Goal: Transaction & Acquisition: Obtain resource

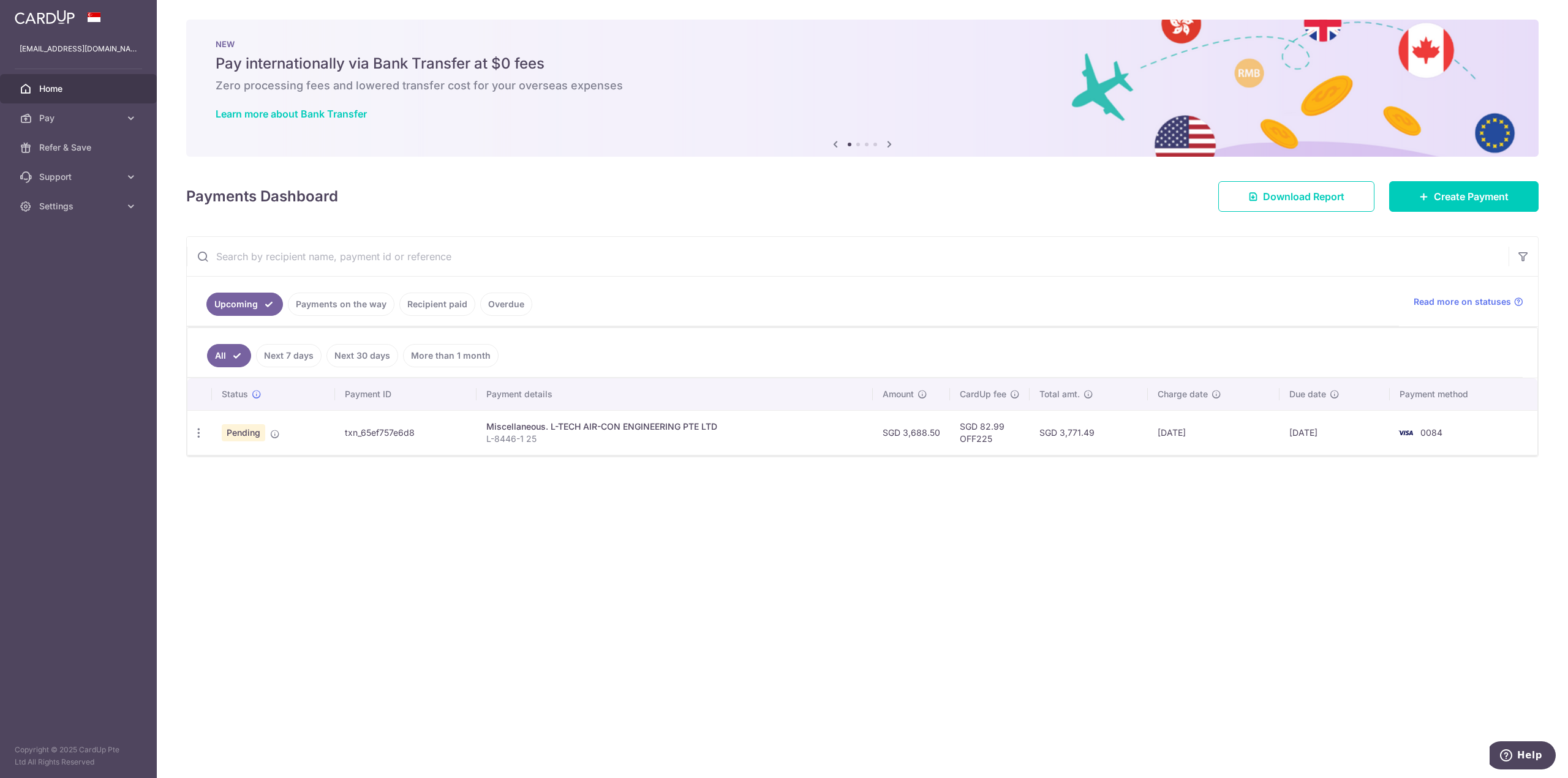
click at [1005, 430] on td "SGD 82.99 OFF225" at bounding box center [989, 432] width 79 height 45
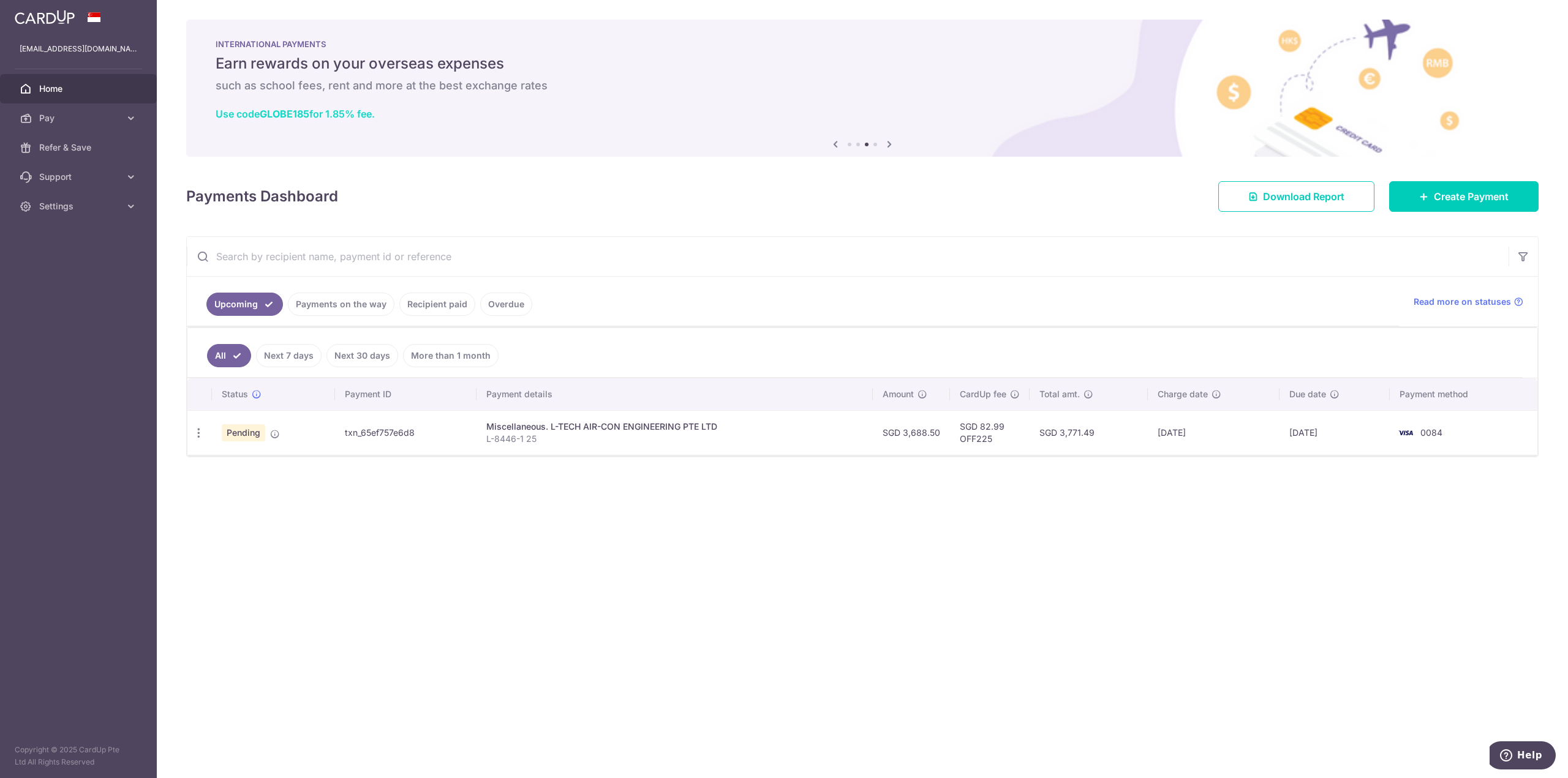
drag, startPoint x: 211, startPoint y: 109, endPoint x: 326, endPoint y: 118, distance: 115.4
click at [326, 118] on div "INTERNATIONAL PAYMENTS Earn rewards on your overseas expenses such as school fe…" at bounding box center [862, 80] width 1352 height 122
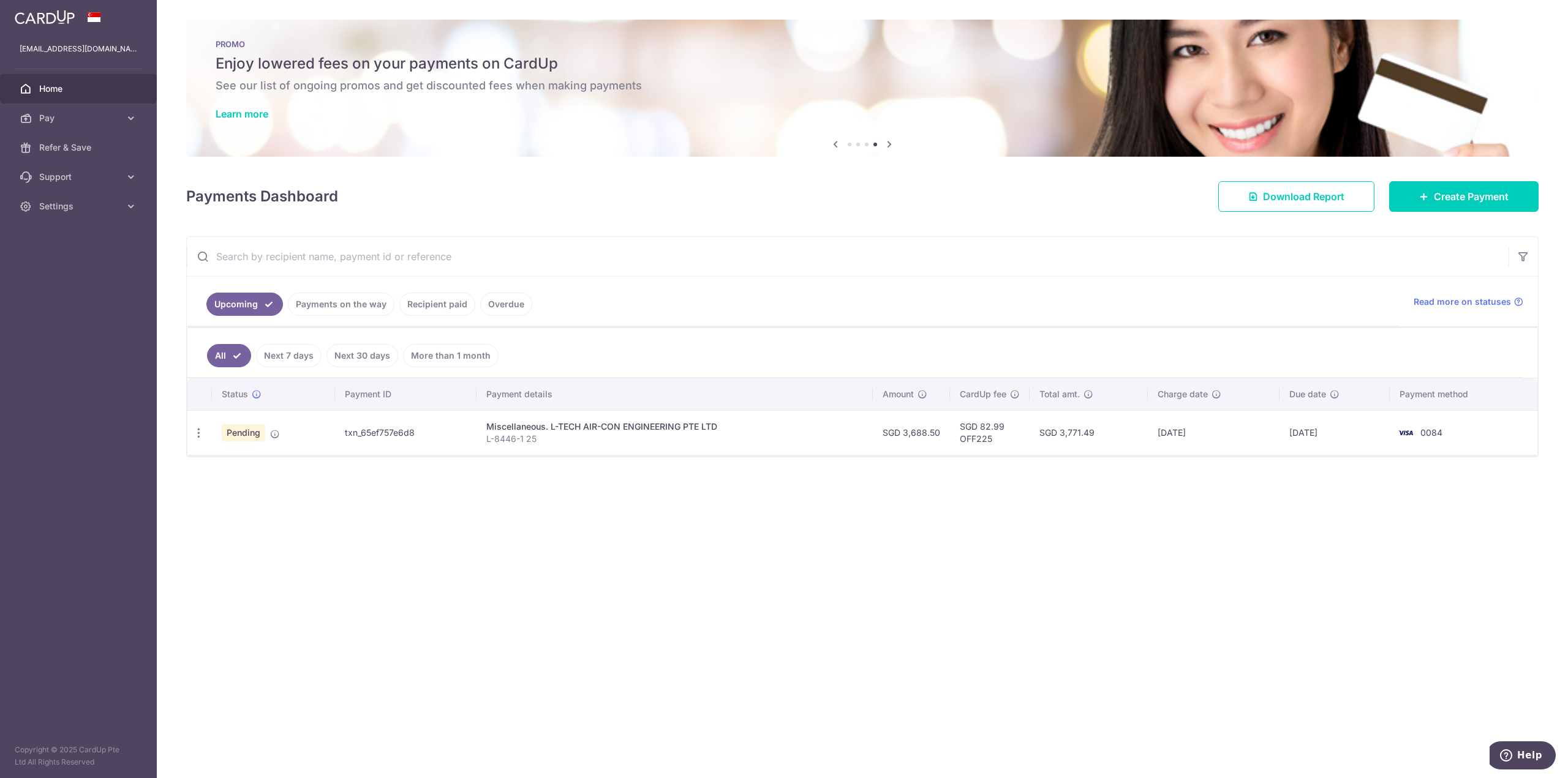
click at [607, 530] on div "× Pause Schedule Pause all future payments in this series Pause just this one p…" at bounding box center [862, 389] width 1411 height 778
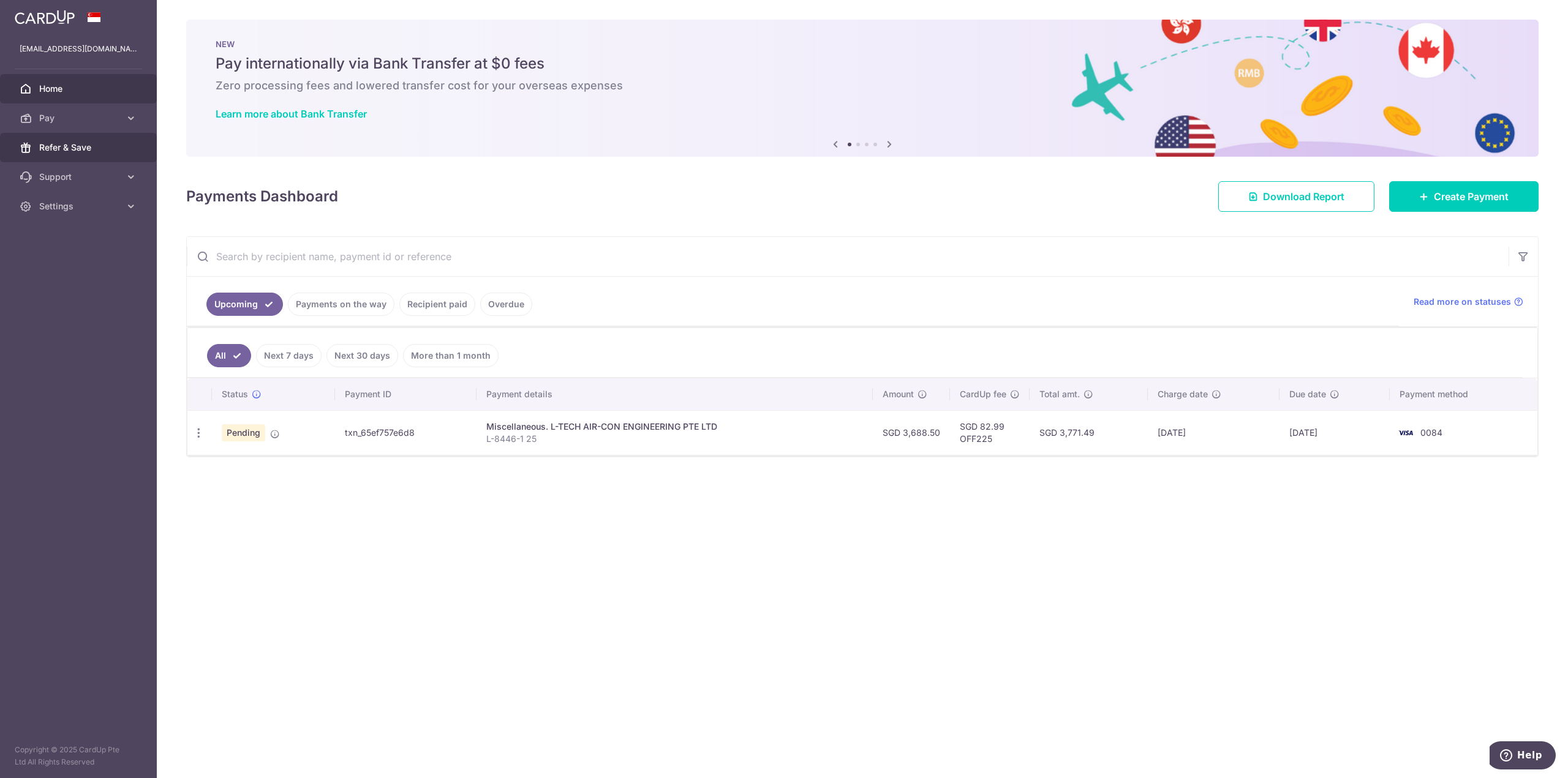
click at [72, 150] on span "Refer & Save" at bounding box center [79, 147] width 81 height 12
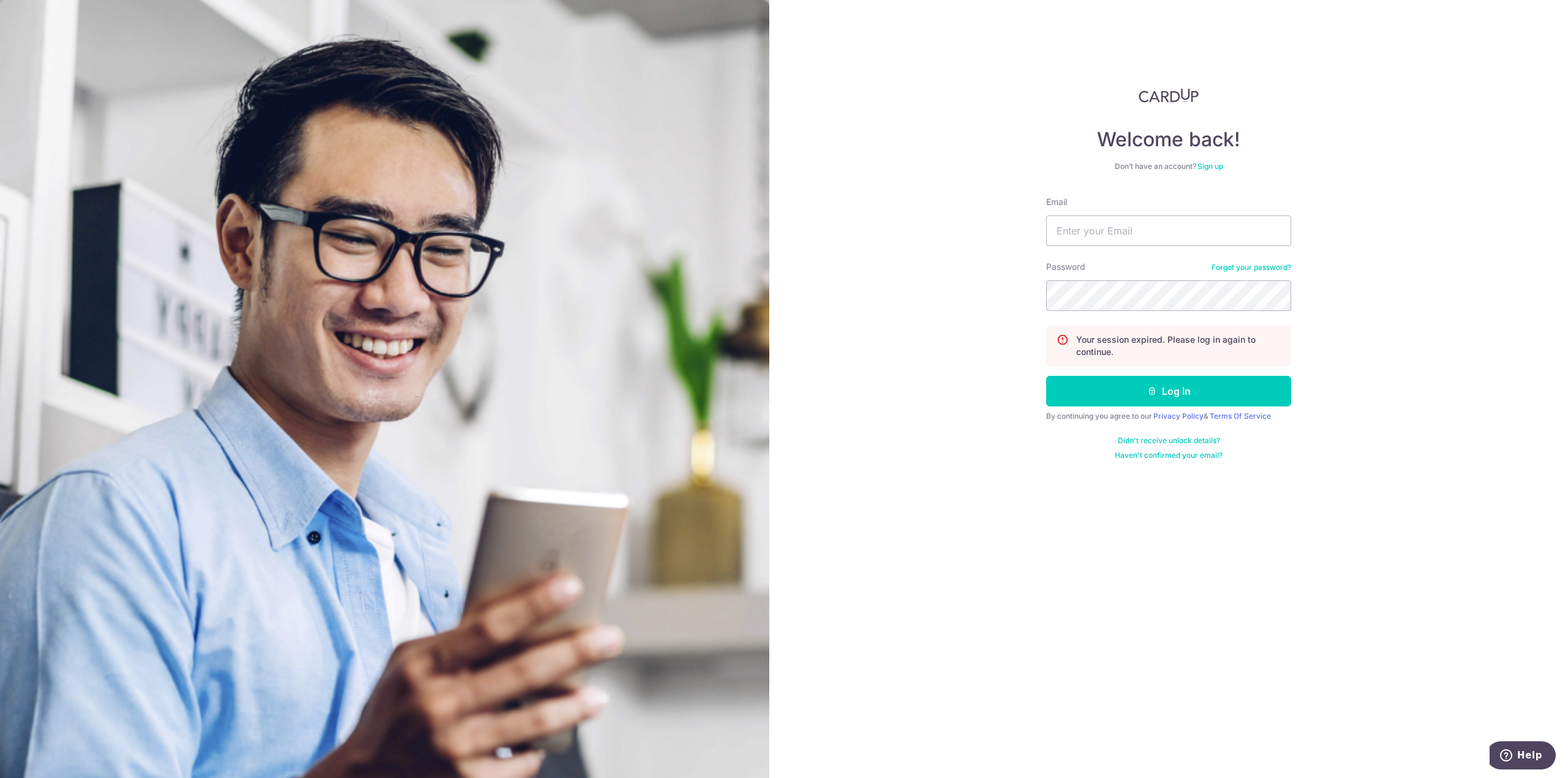
click at [1187, 110] on div "Welcome back! Don’t have an account? Sign up Email Password Forgot your passwor…" at bounding box center [1168, 274] width 245 height 372
click at [1177, 96] on img at bounding box center [1168, 95] width 60 height 15
